Goal: Obtain resource: Download file/media

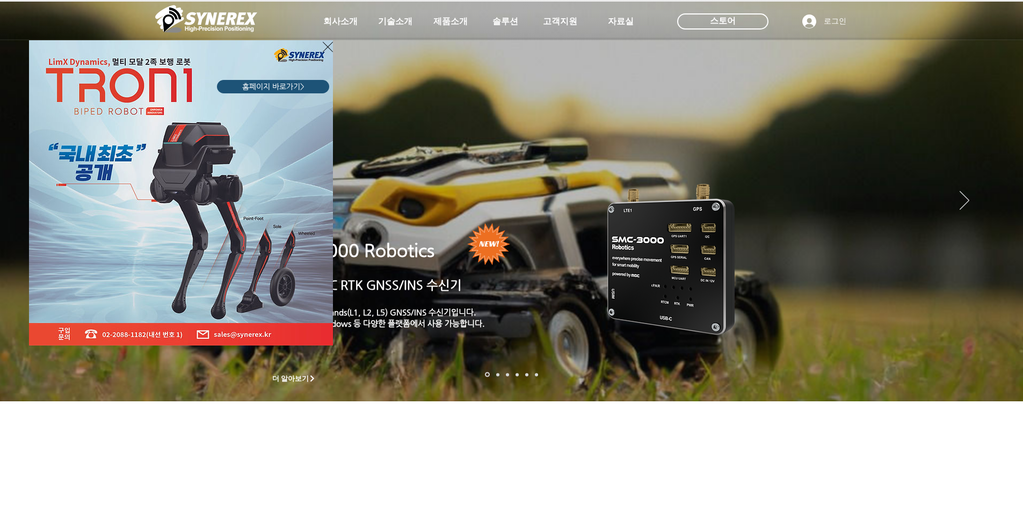
click at [325, 49] on icon "사이트로 돌아가기" at bounding box center [328, 46] width 10 height 13
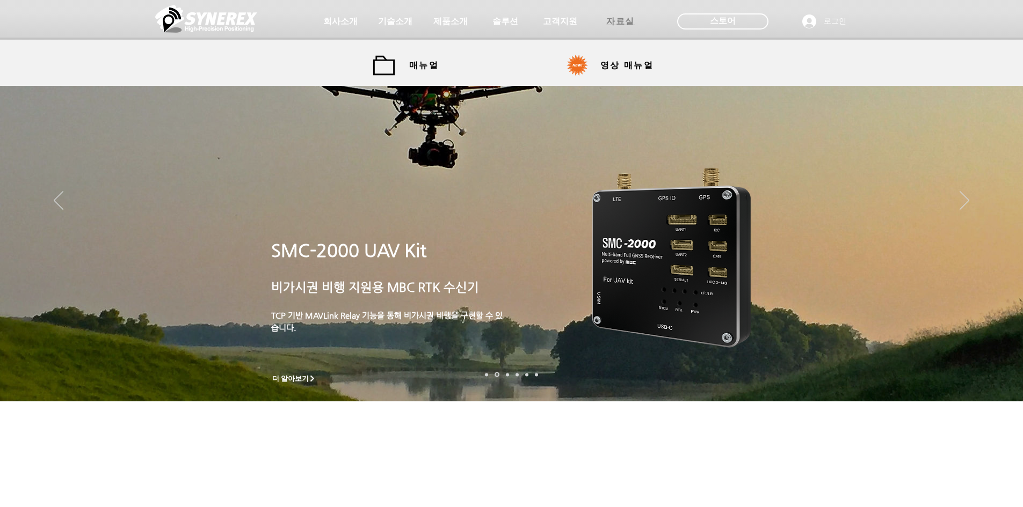
click at [629, 24] on span "자료실" at bounding box center [620, 21] width 28 height 11
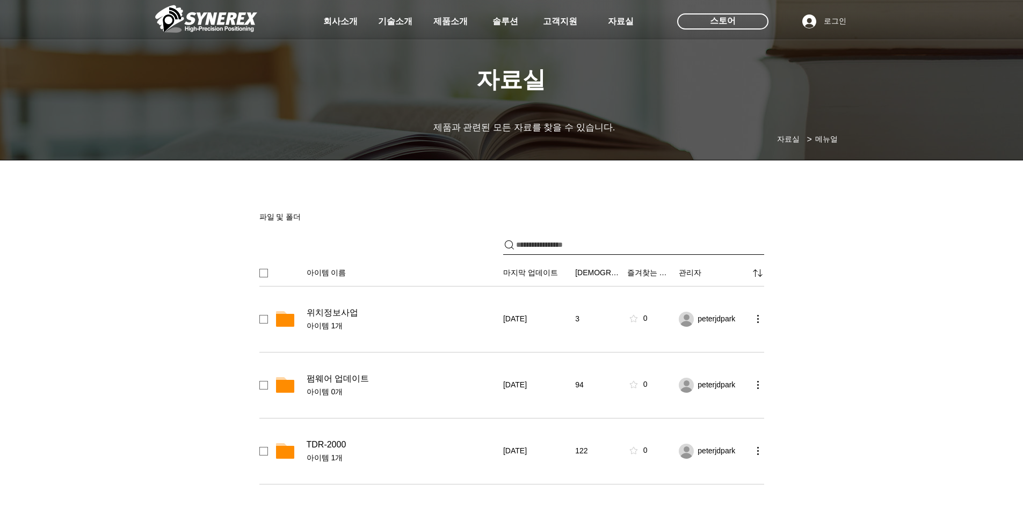
click at [567, 246] on input "파일 공유" at bounding box center [640, 245] width 248 height 19
type input "********"
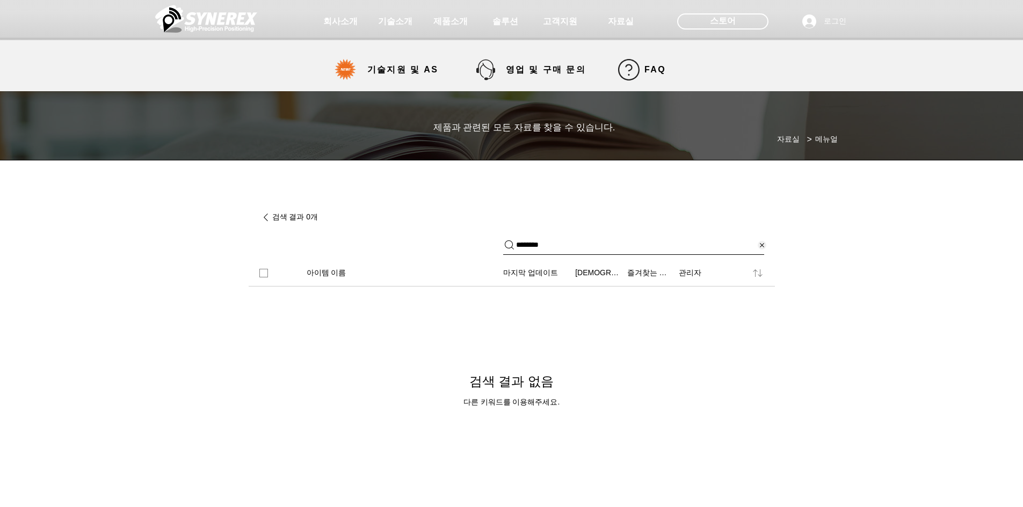
drag, startPoint x: 578, startPoint y: 245, endPoint x: 503, endPoint y: 255, distance: 76.3
click at [503, 255] on div "********" at bounding box center [633, 246] width 261 height 20
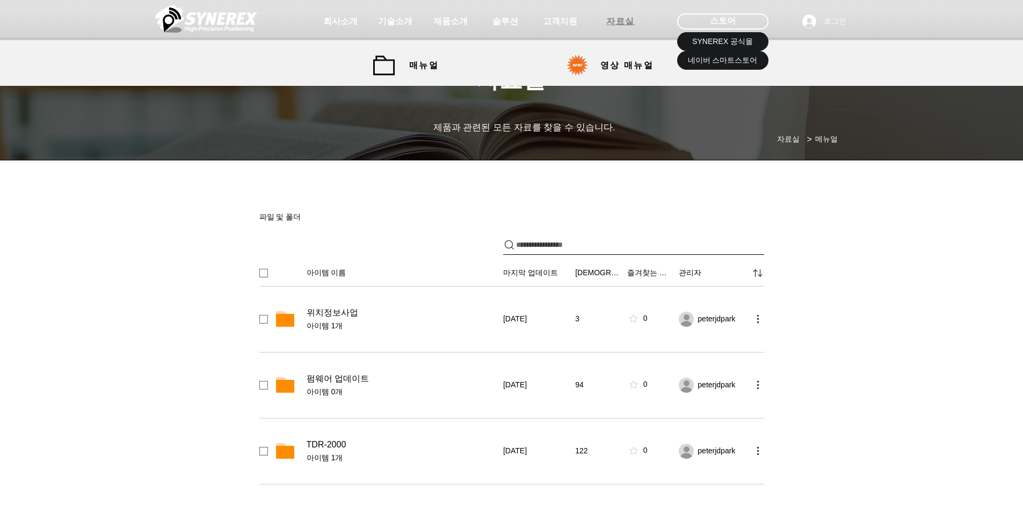
click at [620, 24] on span "자료실" at bounding box center [620, 21] width 28 height 11
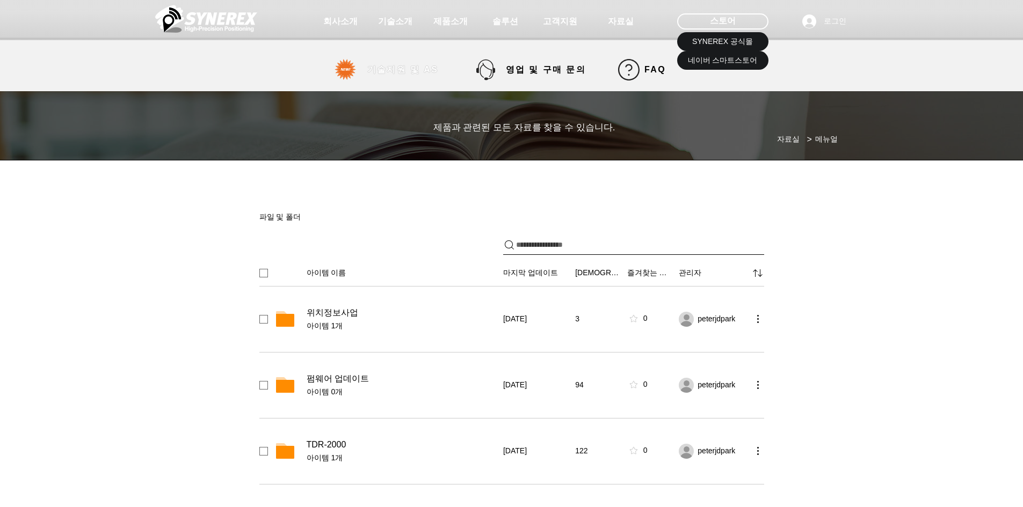
click at [400, 77] on span "기술지원 및 AS" at bounding box center [403, 69] width 110 height 21
select select "******"
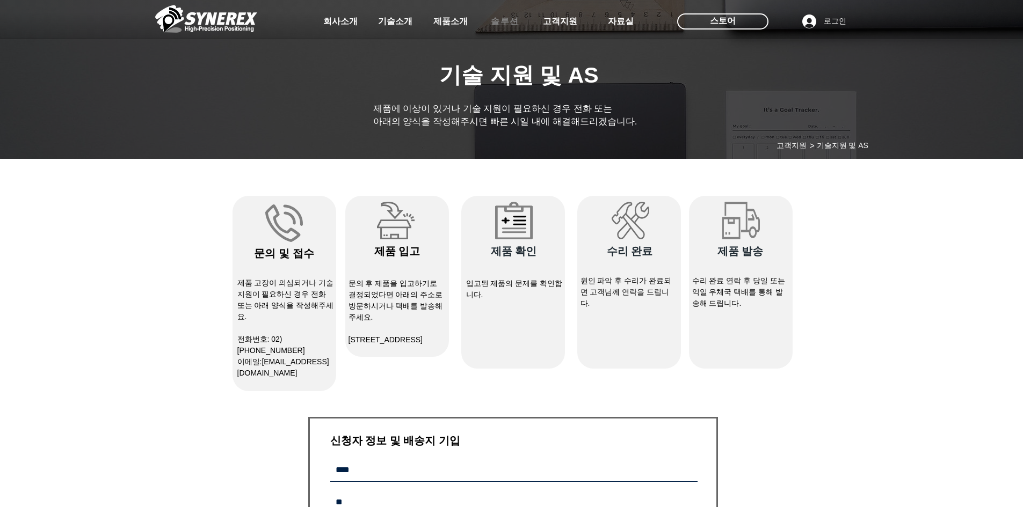
click at [503, 24] on span "솔루션" at bounding box center [505, 21] width 28 height 11
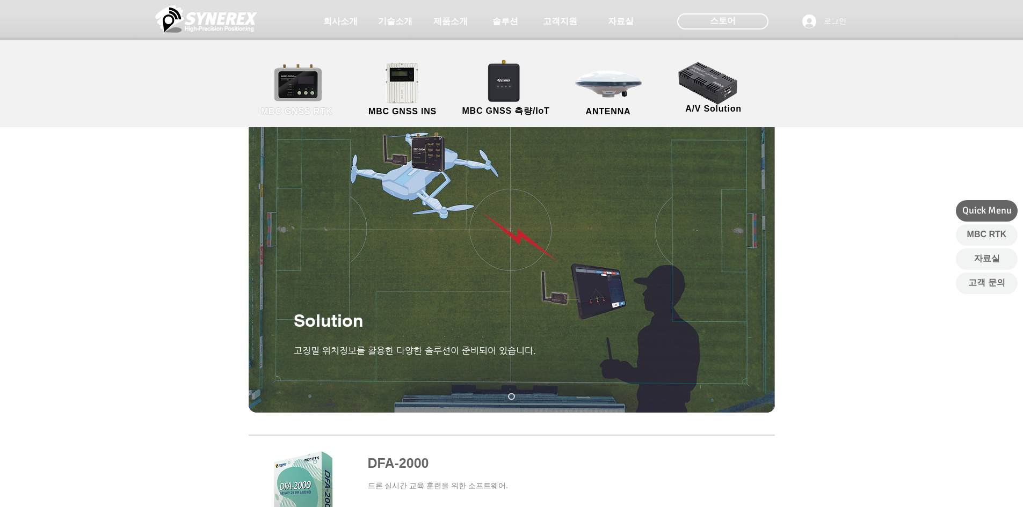
click at [290, 101] on link "MBC GNSS RTK" at bounding box center [297, 90] width 97 height 56
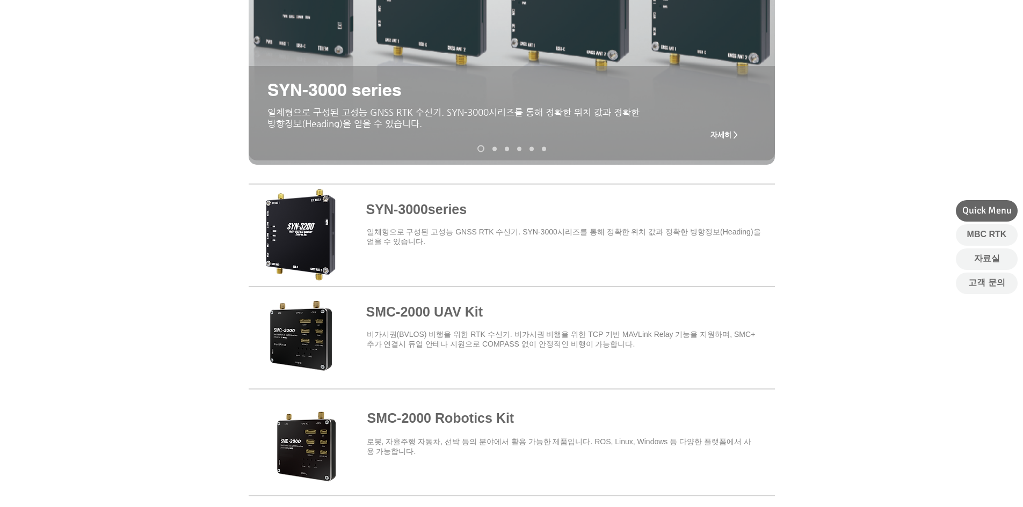
scroll to position [268, 0]
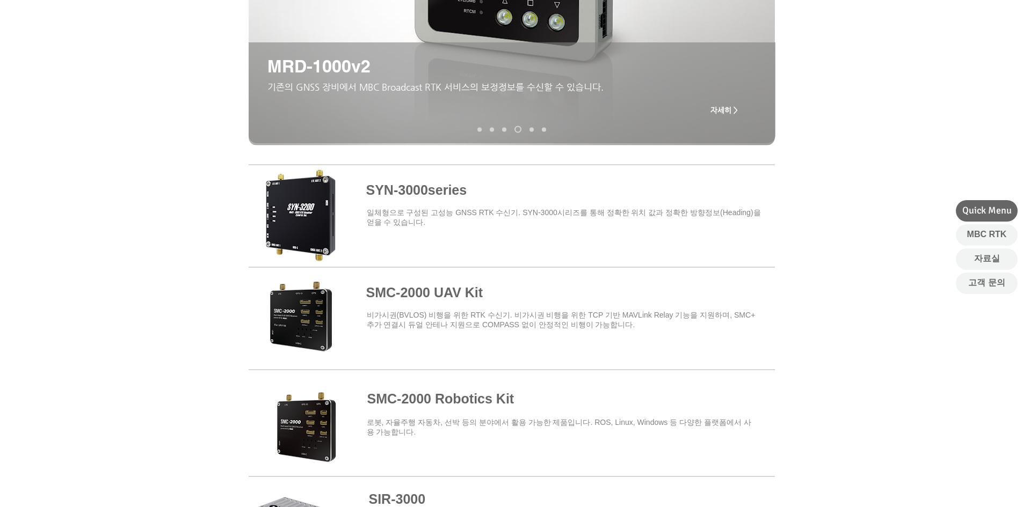
click at [434, 295] on span at bounding box center [512, 317] width 526 height 94
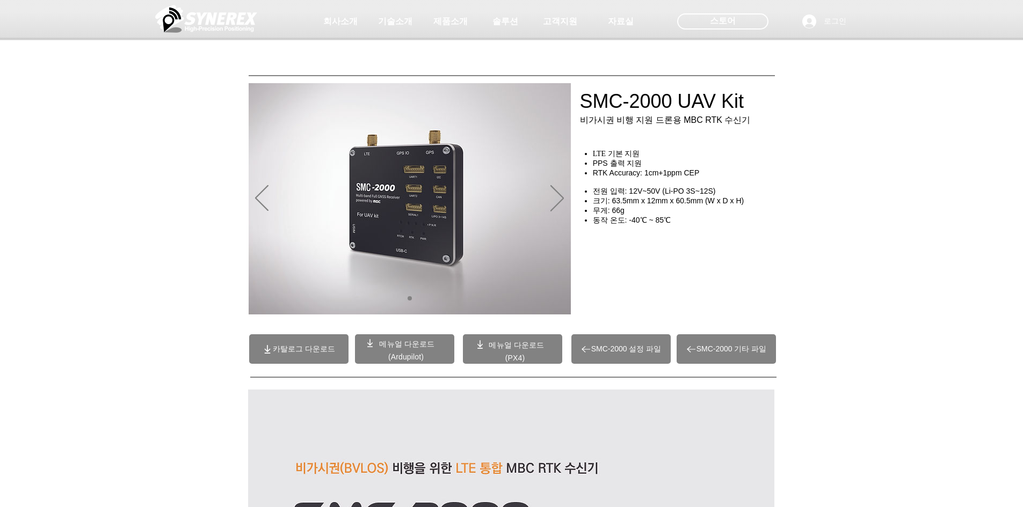
click at [663, 347] on span "SMC-2000 설정 파일" at bounding box center [620, 350] width 99 height 30
click at [418, 351] on span at bounding box center [404, 350] width 99 height 30
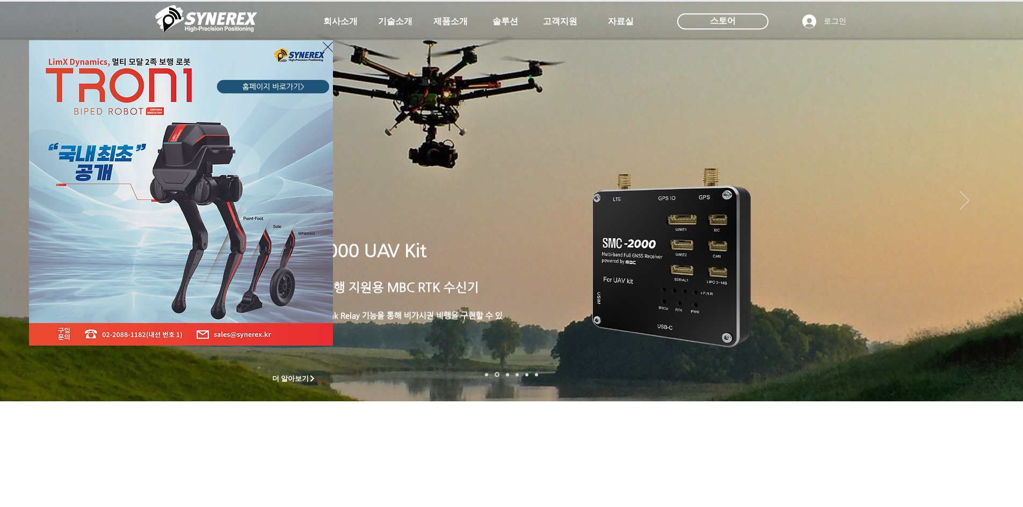
click at [390, 25] on div "LimX Dinamics" at bounding box center [511, 253] width 1023 height 507
click at [394, 21] on div "LimX Dinamics" at bounding box center [511, 253] width 1023 height 507
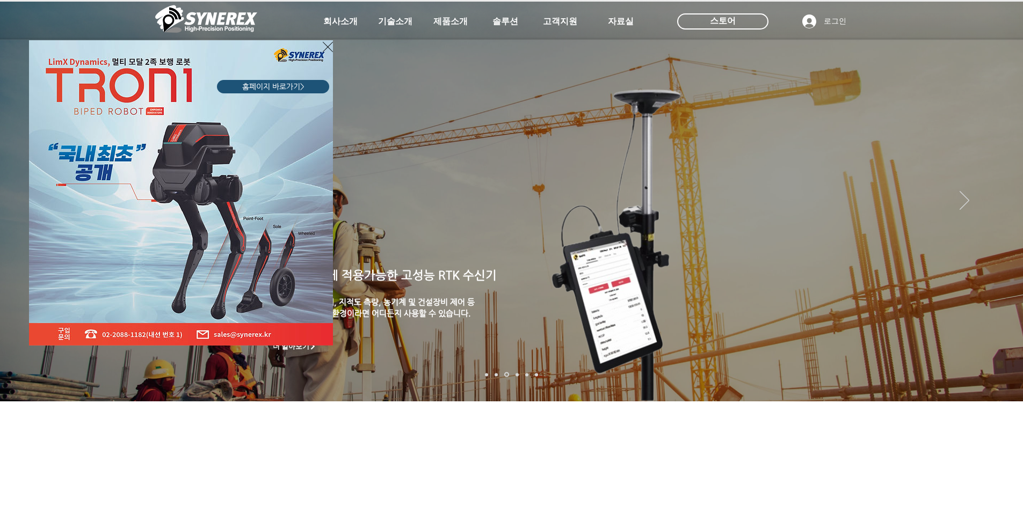
click at [341, 21] on div "LimX Dinamics" at bounding box center [511, 253] width 1023 height 507
click at [396, 21] on div "LimX Dinamics" at bounding box center [511, 253] width 1023 height 507
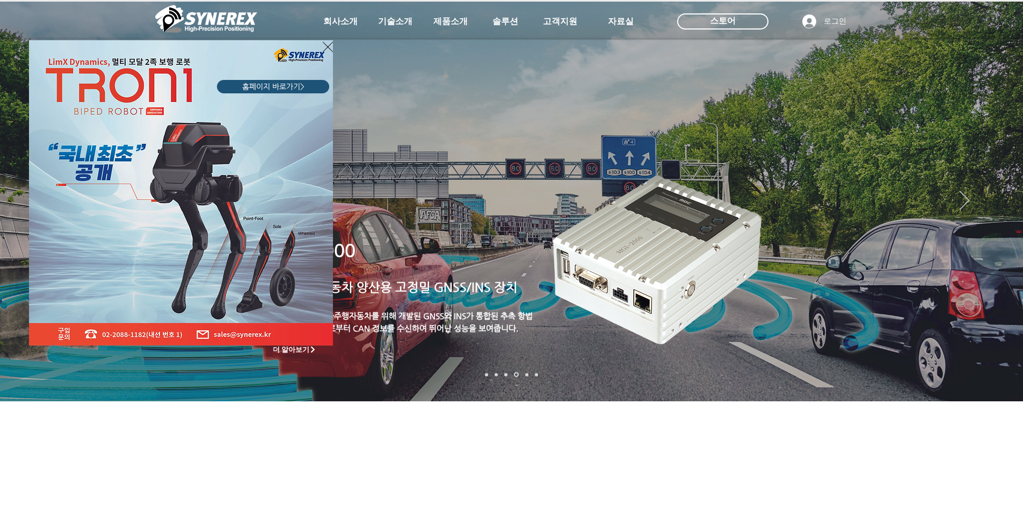
click at [330, 43] on icon "사이트로 돌아가기" at bounding box center [328, 46] width 10 height 13
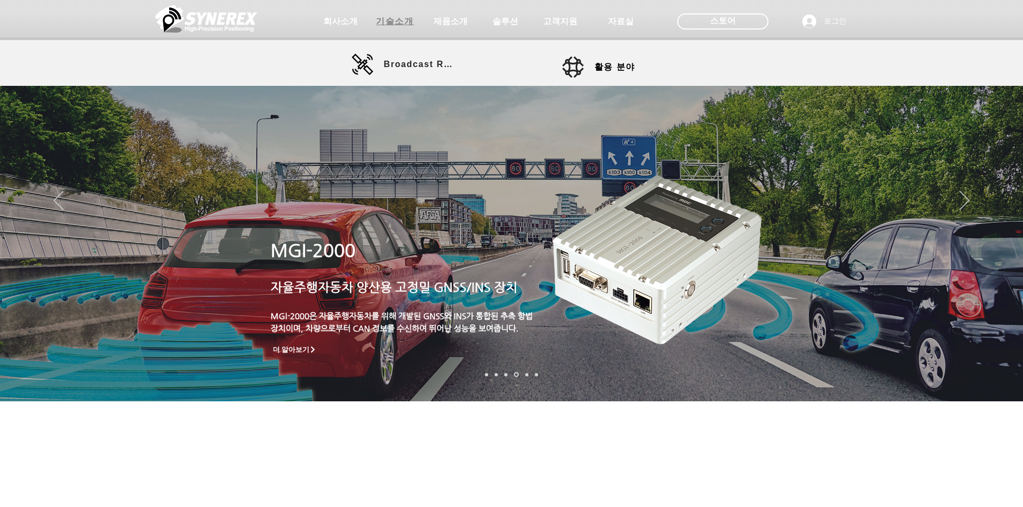
click at [386, 20] on span "기술소개" at bounding box center [395, 21] width 38 height 11
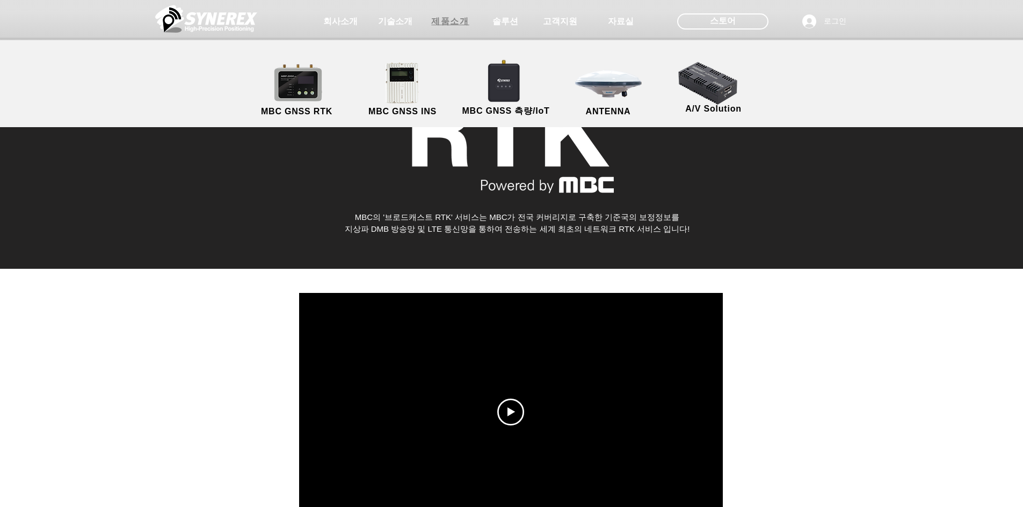
click at [459, 24] on span "제품소개" at bounding box center [450, 21] width 38 height 11
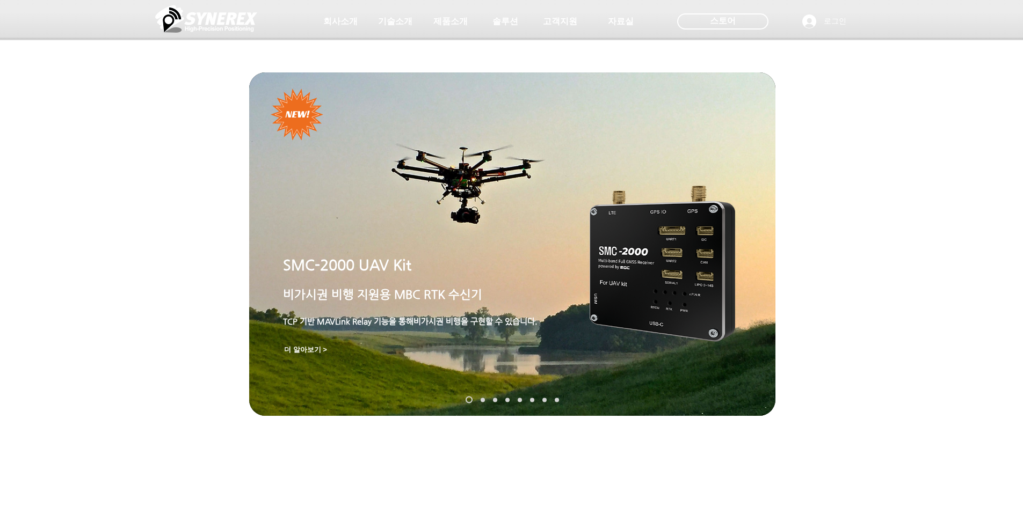
click at [641, 298] on img "슬라이드쇼" at bounding box center [663, 264] width 146 height 156
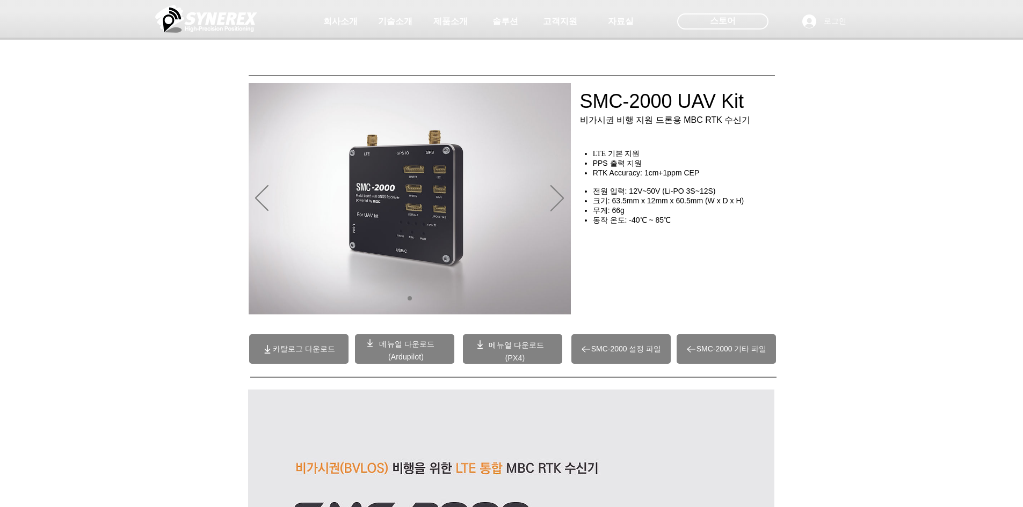
click at [734, 352] on span "SMC-2000 기타 파일" at bounding box center [731, 350] width 70 height 10
click at [384, 357] on p "(Ardupilot)" at bounding box center [406, 357] width 70 height 10
click at [416, 346] on span "메뉴얼 다운로드" at bounding box center [406, 344] width 55 height 9
